Goal: Find specific page/section: Find specific page/section

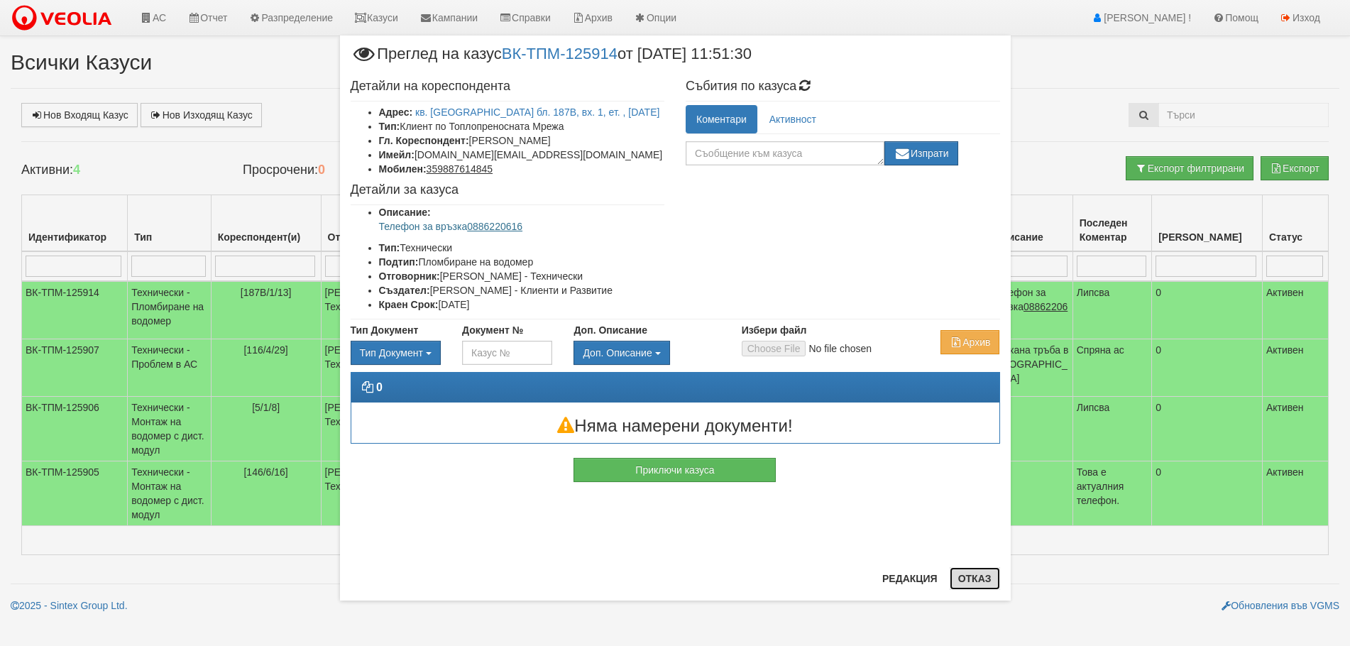
click at [970, 576] on button "Отказ" at bounding box center [975, 578] width 50 height 23
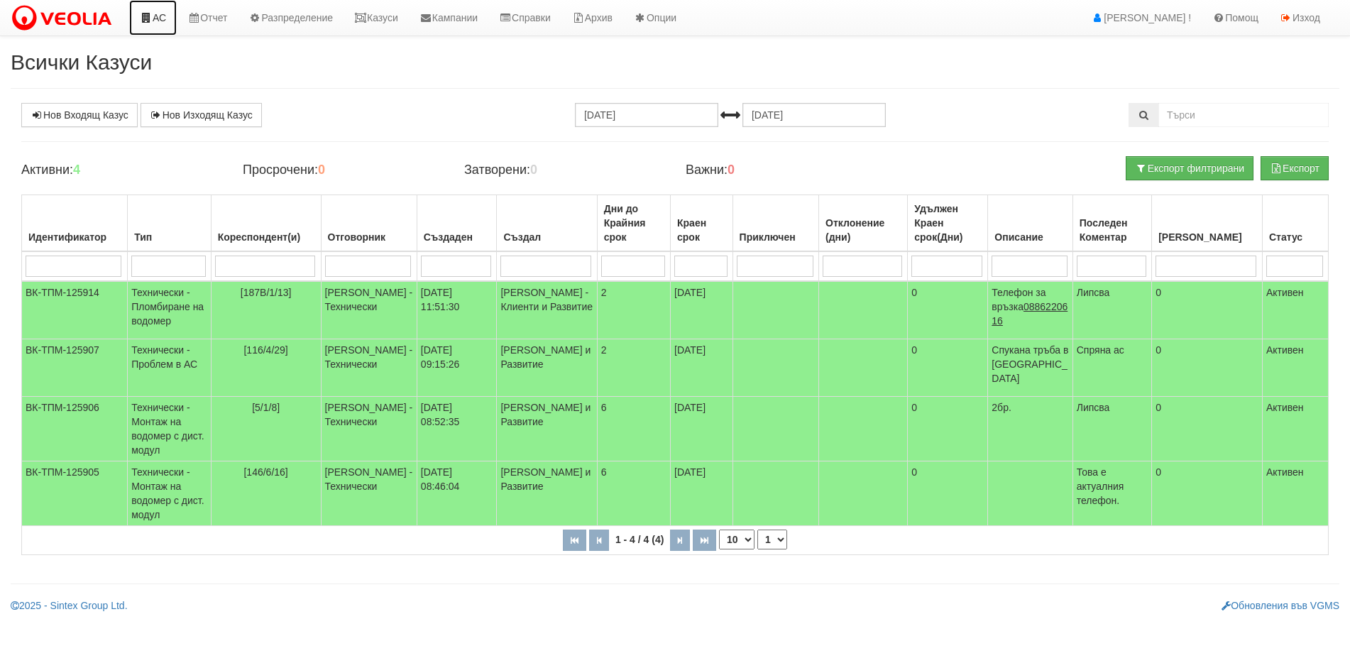
click at [158, 16] on link "АС" at bounding box center [153, 18] width 48 height 36
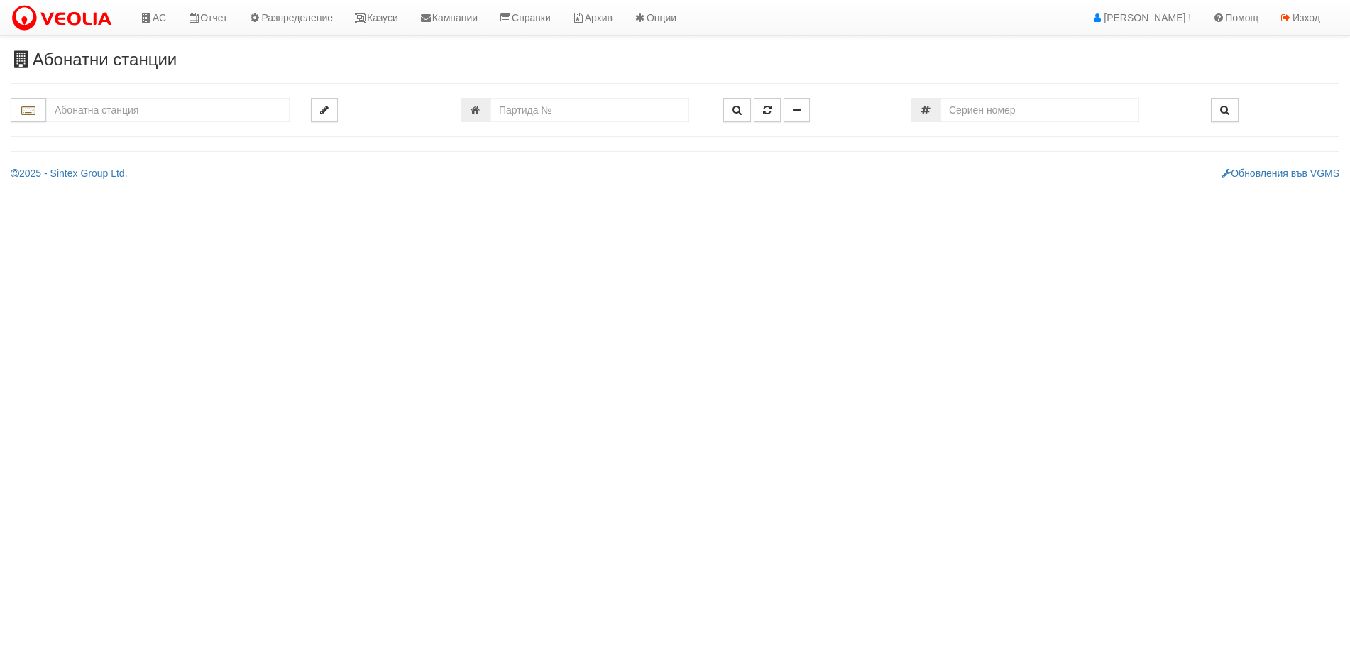
click at [56, 110] on input "text" at bounding box center [168, 110] width 244 height 24
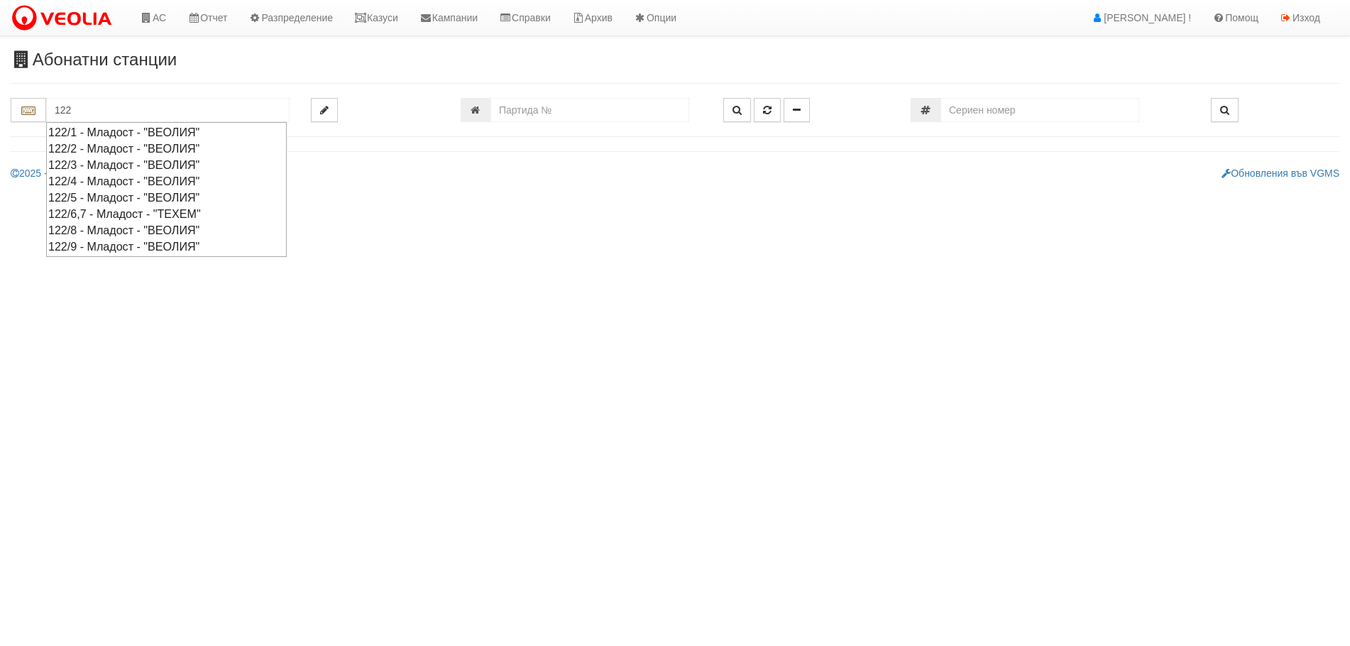
click at [89, 229] on div "122/8 - Младост - "ВЕОЛИЯ"" at bounding box center [166, 230] width 236 height 16
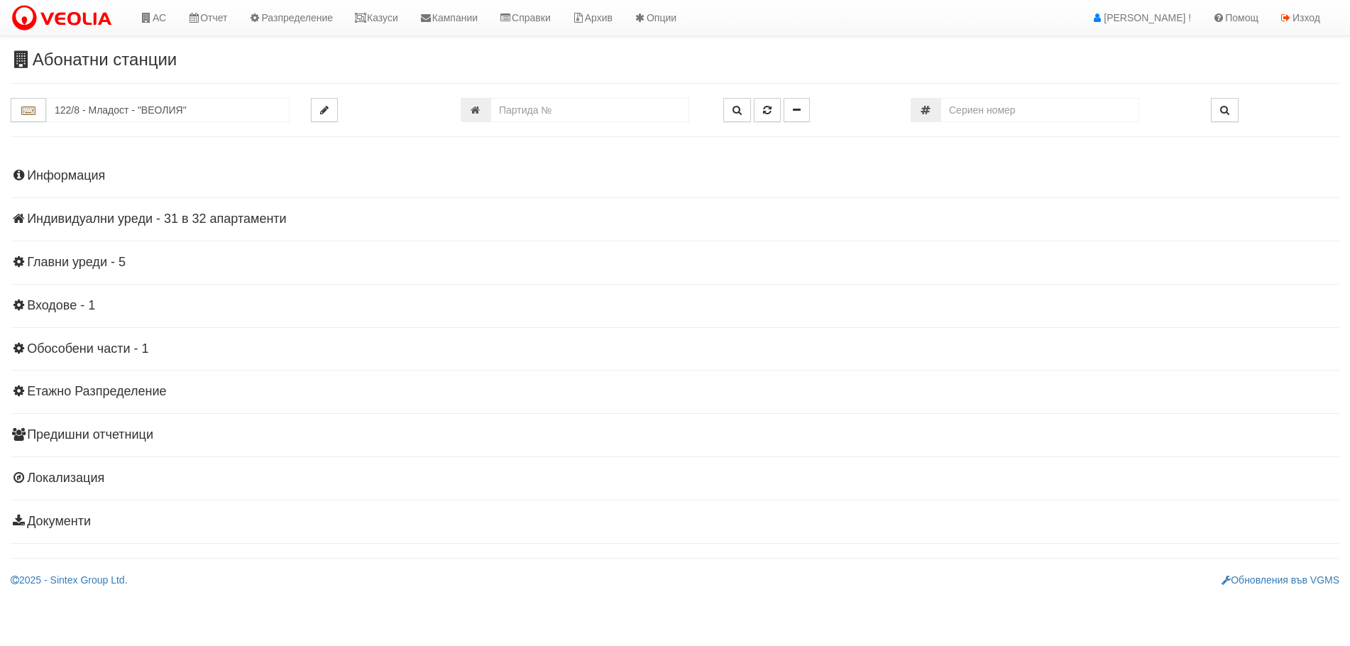
click at [79, 217] on h4 "Индивидуални уреди - 31 в 32 апартаменти" at bounding box center [675, 219] width 1329 height 14
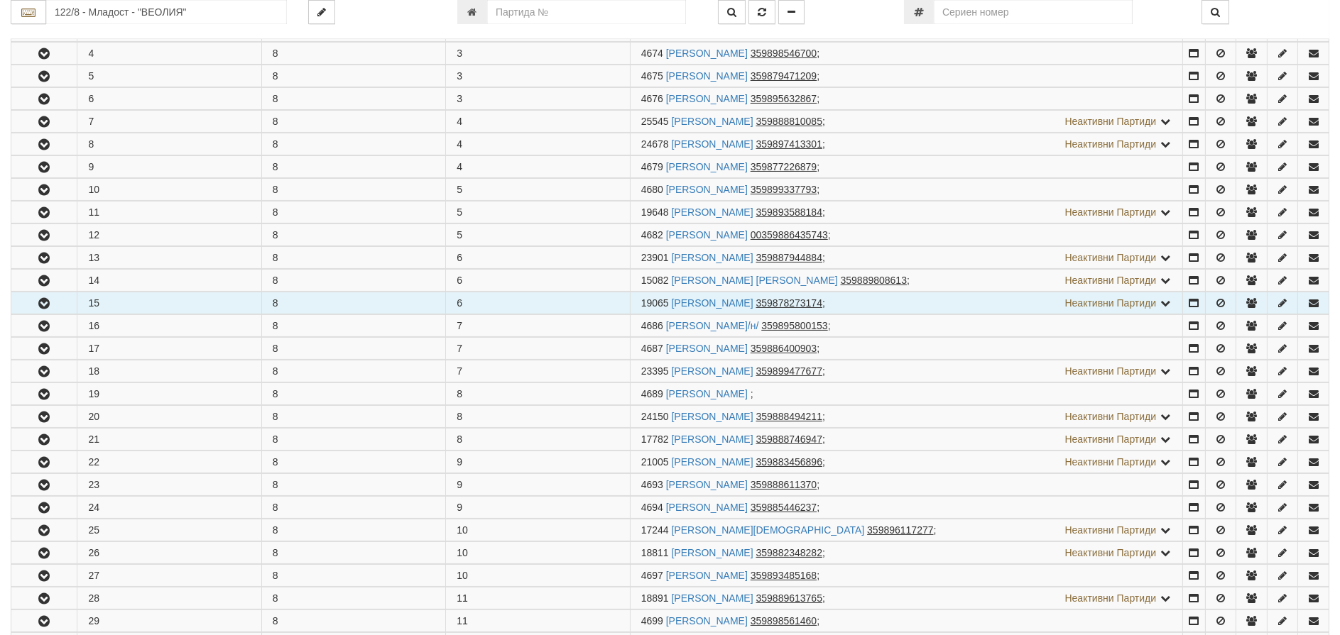
scroll to position [426, 0]
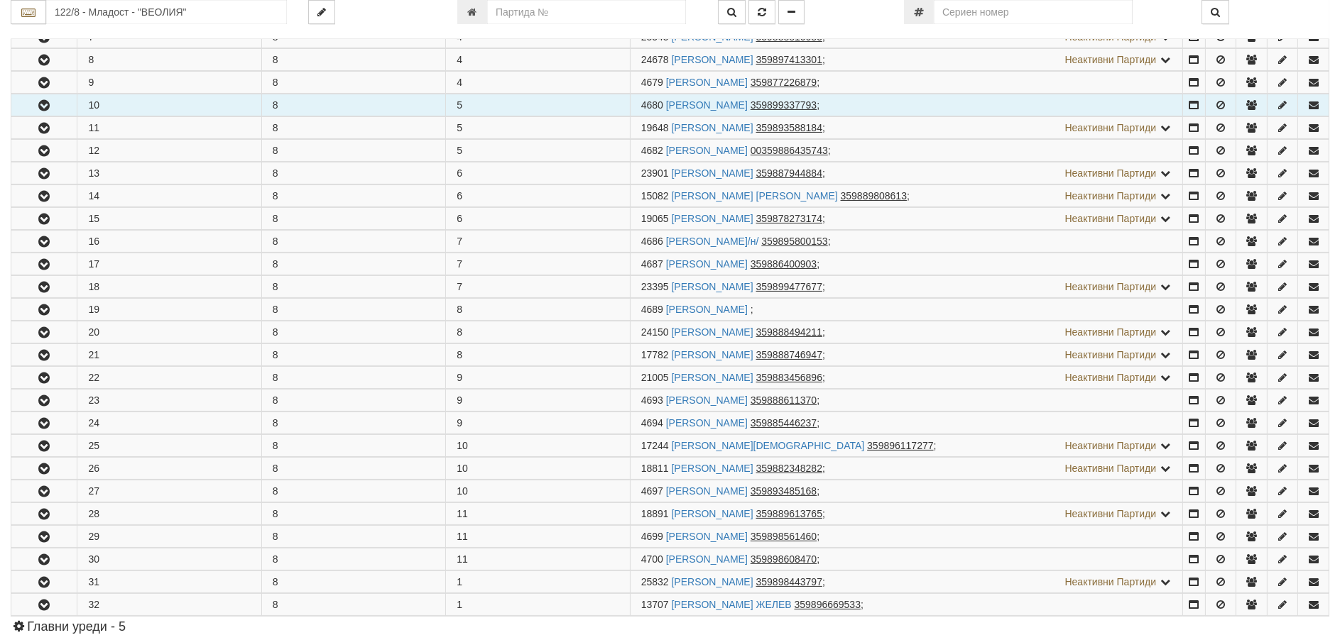
click at [45, 105] on icon "button" at bounding box center [44, 106] width 17 height 10
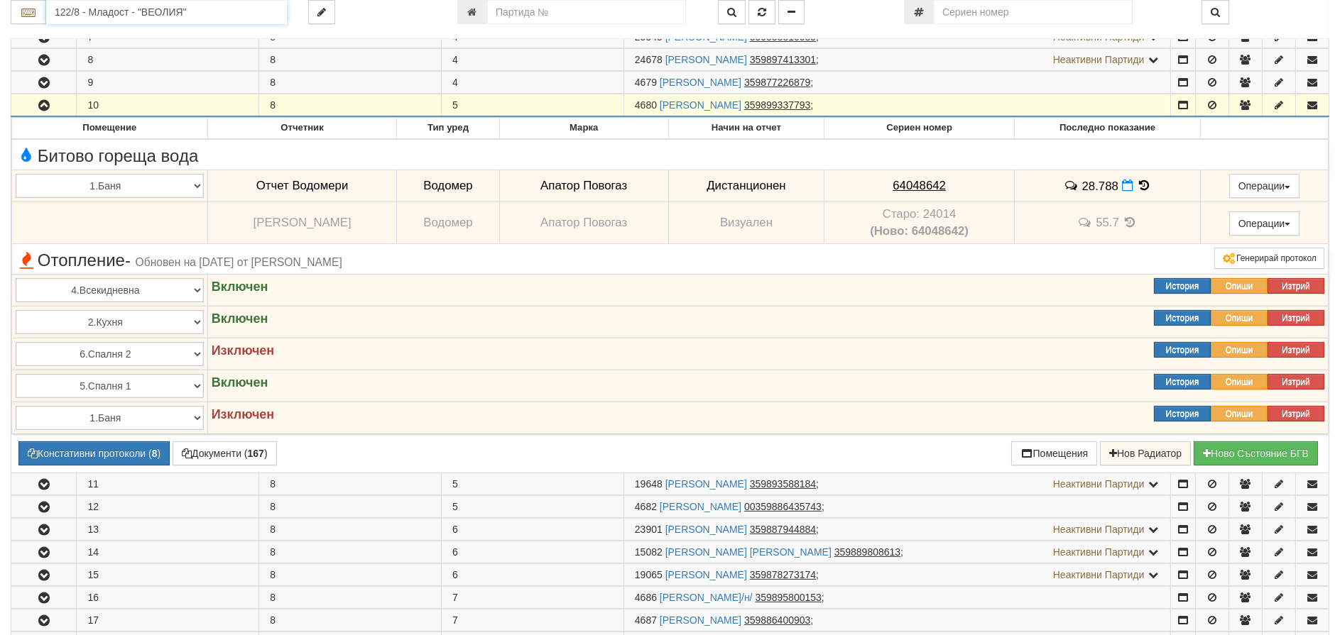
click at [192, 11] on input "122/8 - Младост - "ВЕОЛИЯ"" at bounding box center [166, 12] width 241 height 24
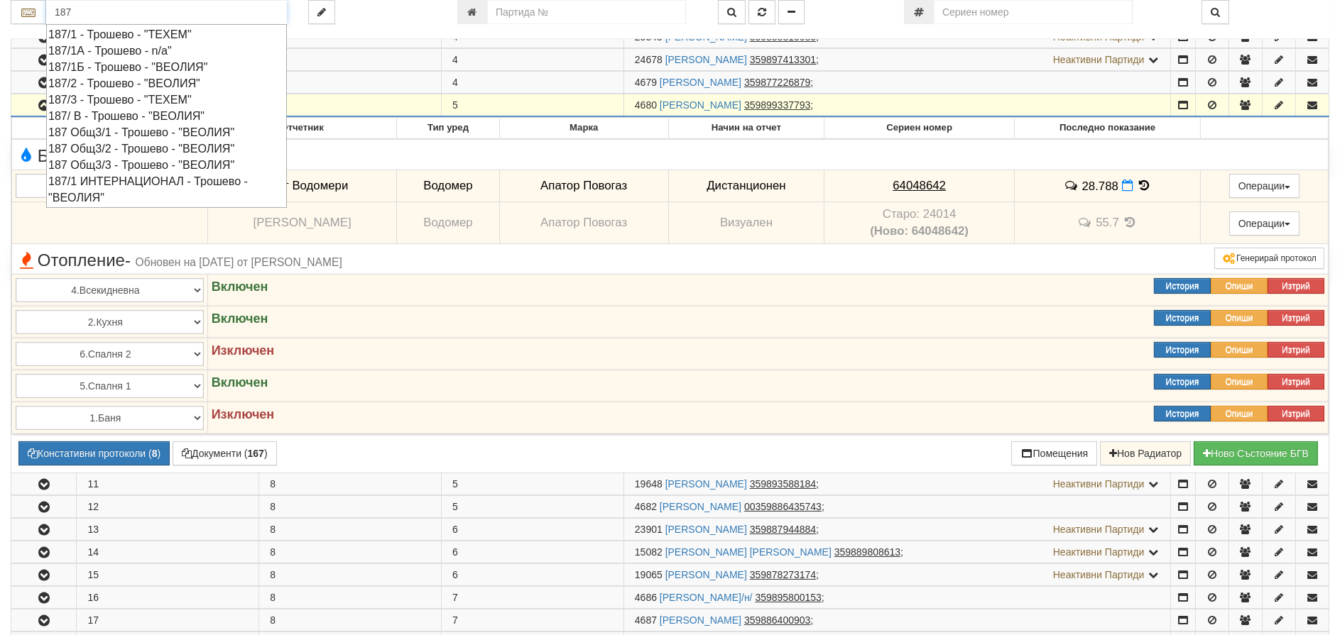
click at [153, 83] on div "187/2 - Трошево - "ВЕОЛИЯ"" at bounding box center [166, 83] width 236 height 16
type input "187/2 - Трошево - "ВЕОЛИЯ""
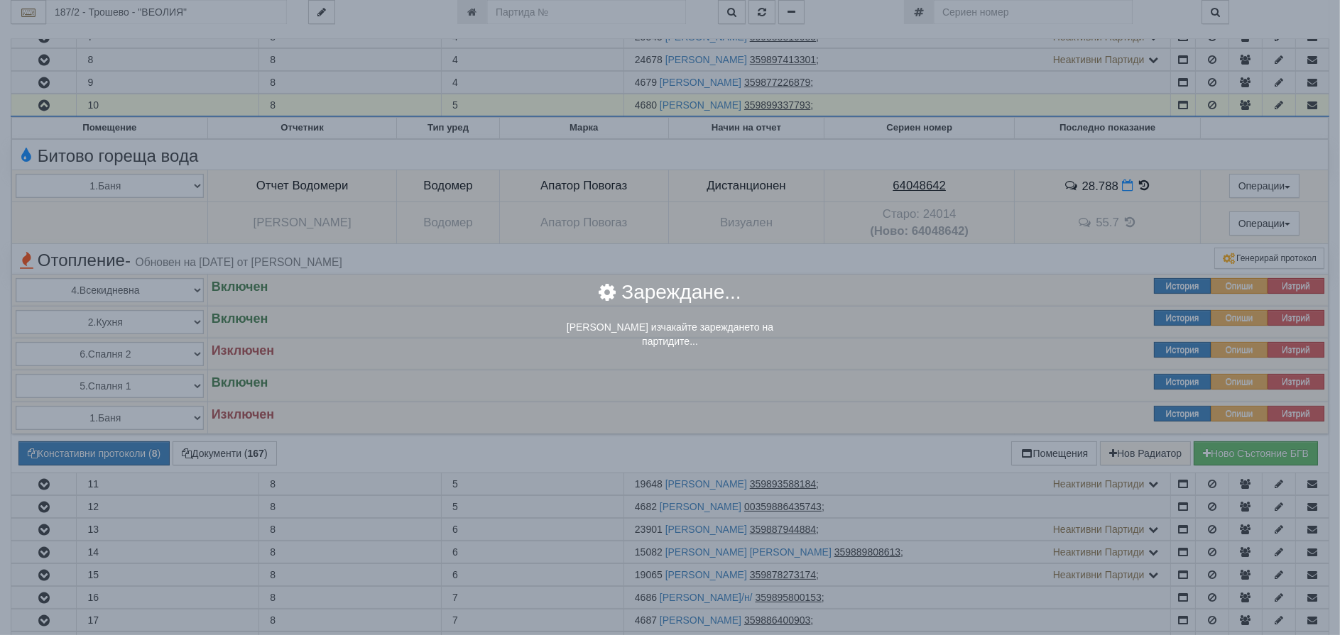
scroll to position [0, 0]
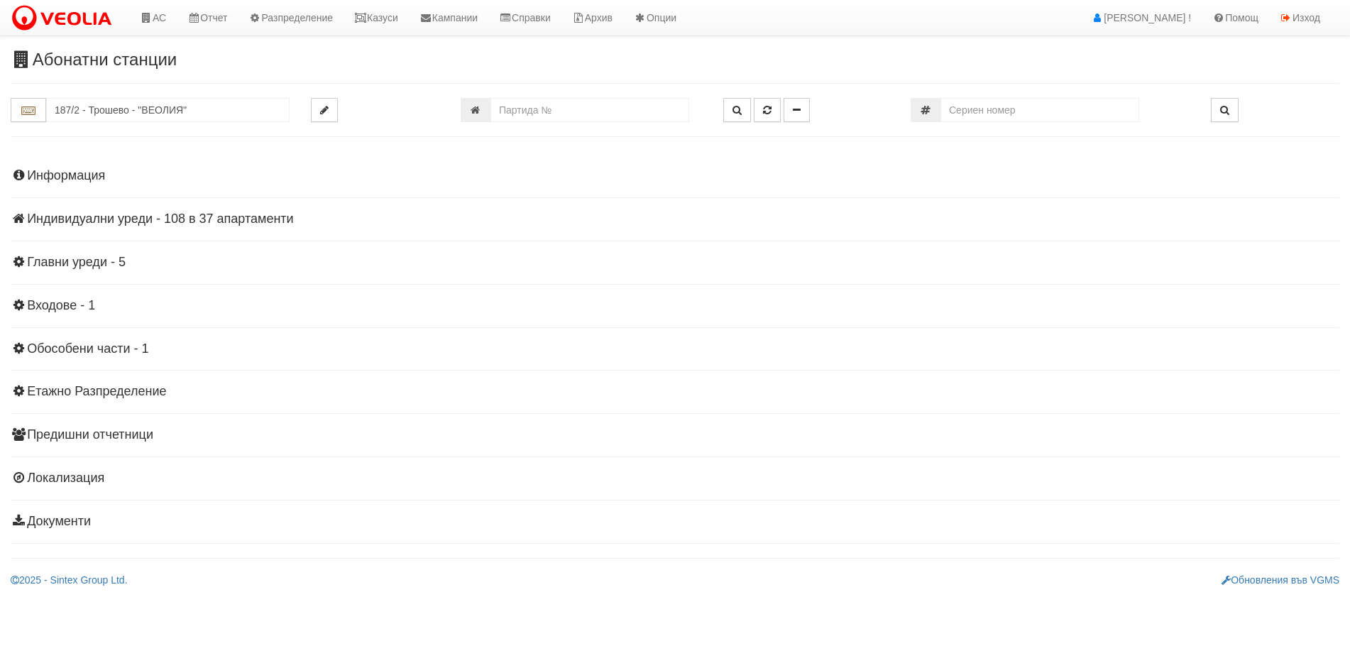
click at [132, 221] on h4 "Индивидуални уреди - 108 в 37 апартаменти" at bounding box center [675, 219] width 1329 height 14
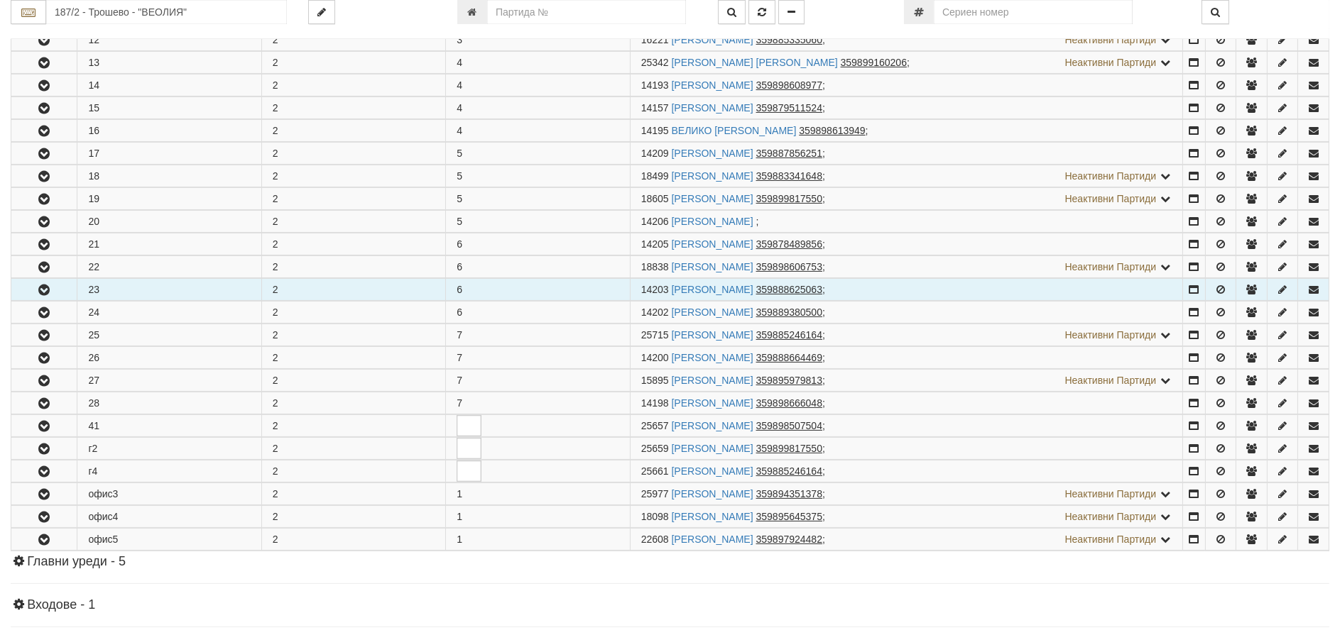
scroll to position [781, 0]
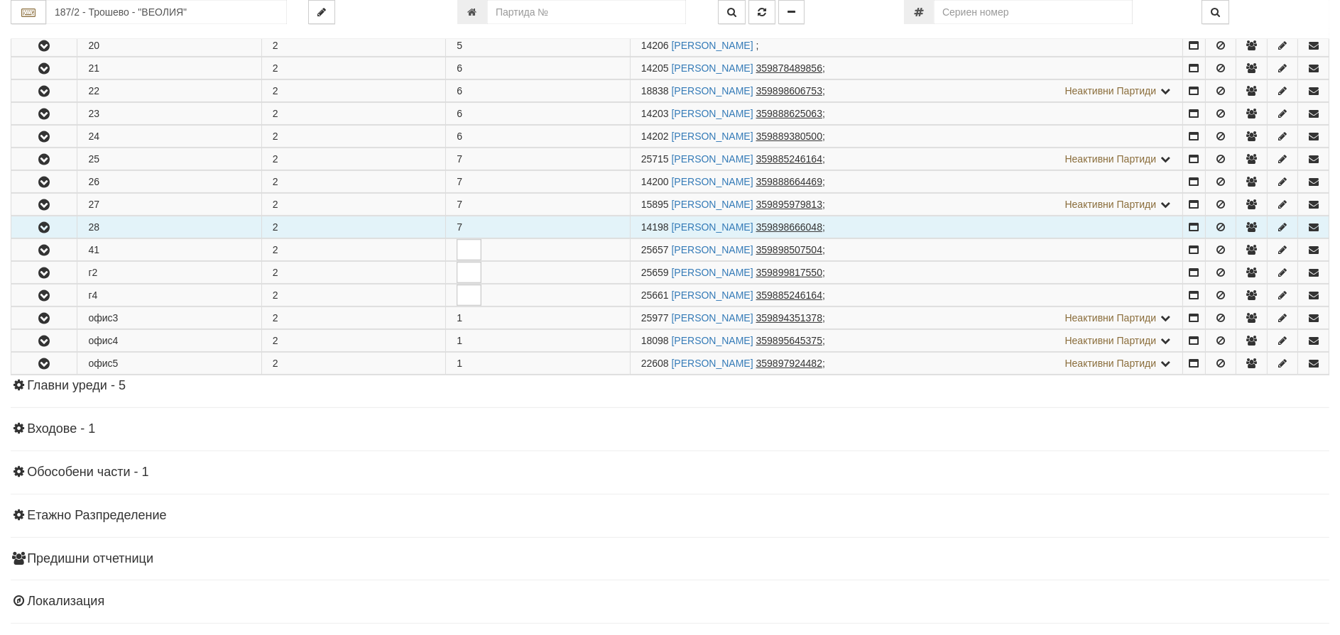
click at [42, 223] on icon "button" at bounding box center [44, 228] width 17 height 10
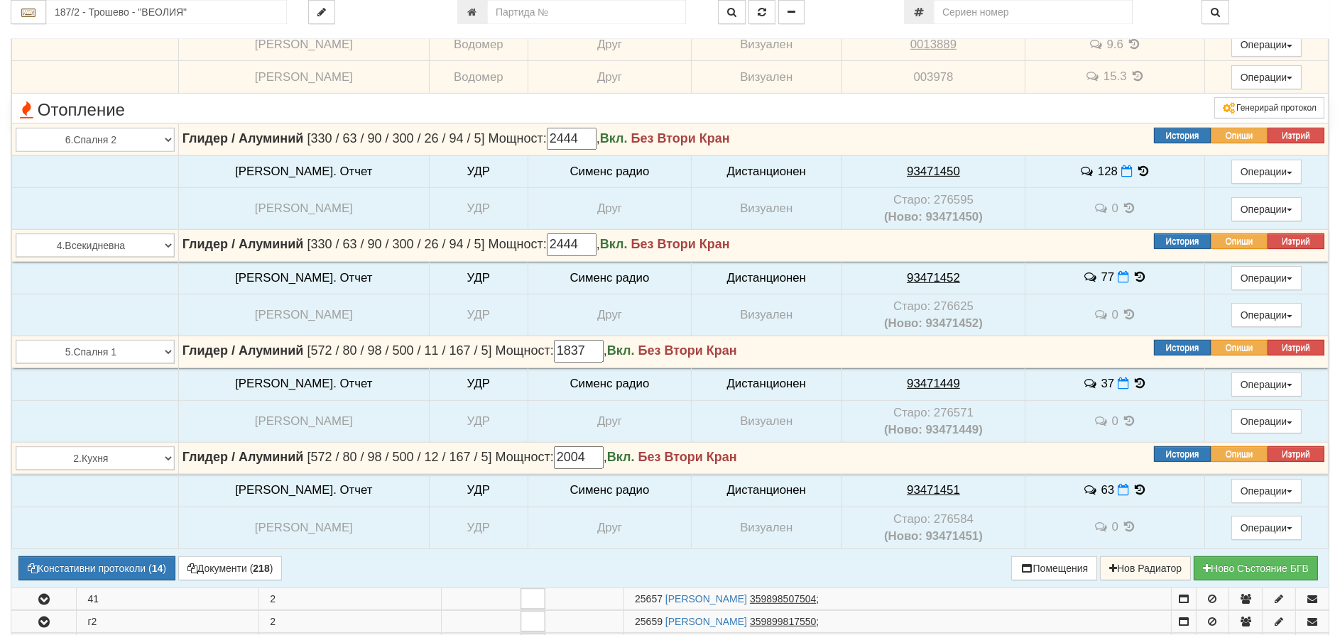
scroll to position [1099, 0]
